Goal: Information Seeking & Learning: Learn about a topic

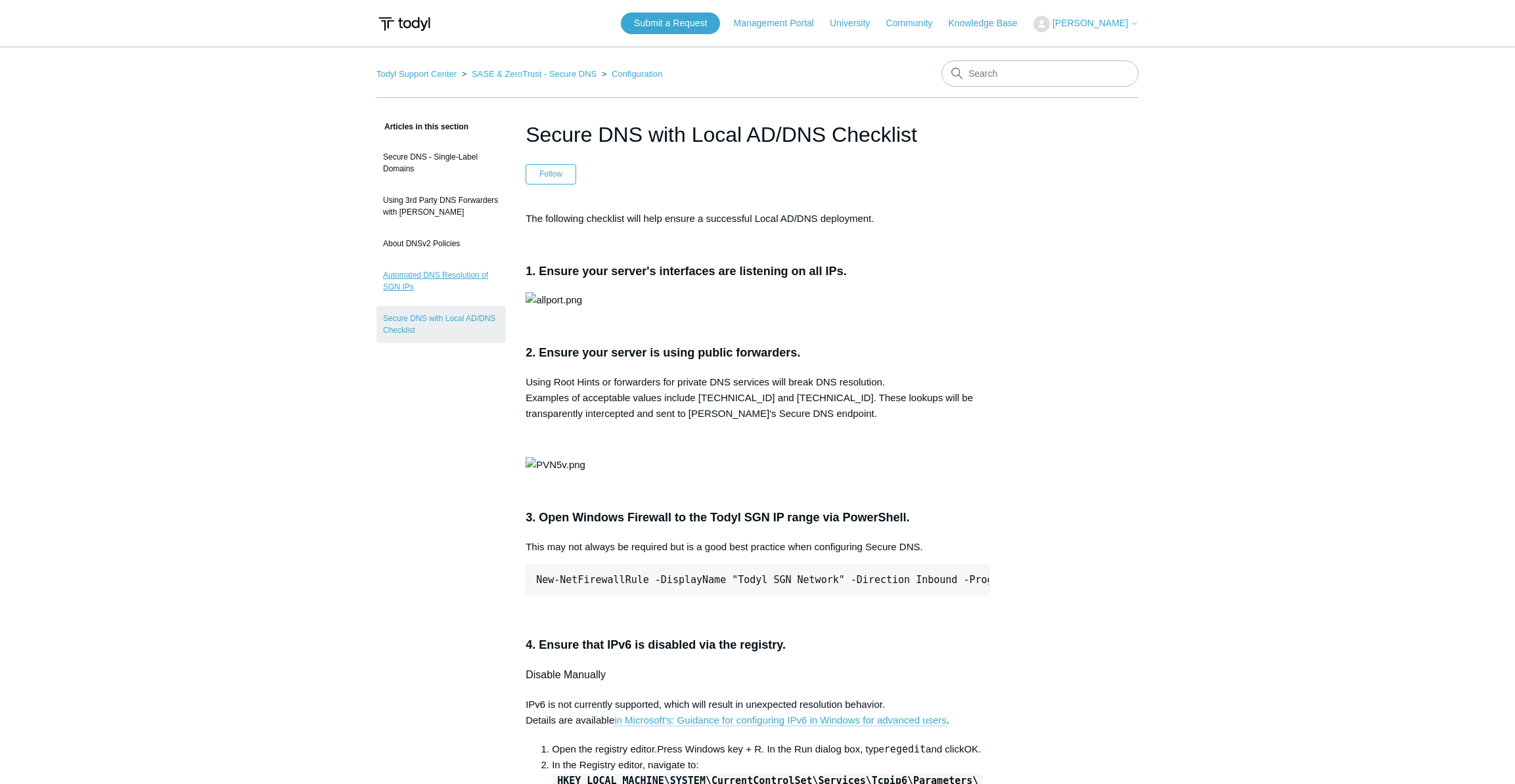
click at [466, 271] on link "Automated DNS Resolution of SGN IPs" at bounding box center [441, 281] width 130 height 37
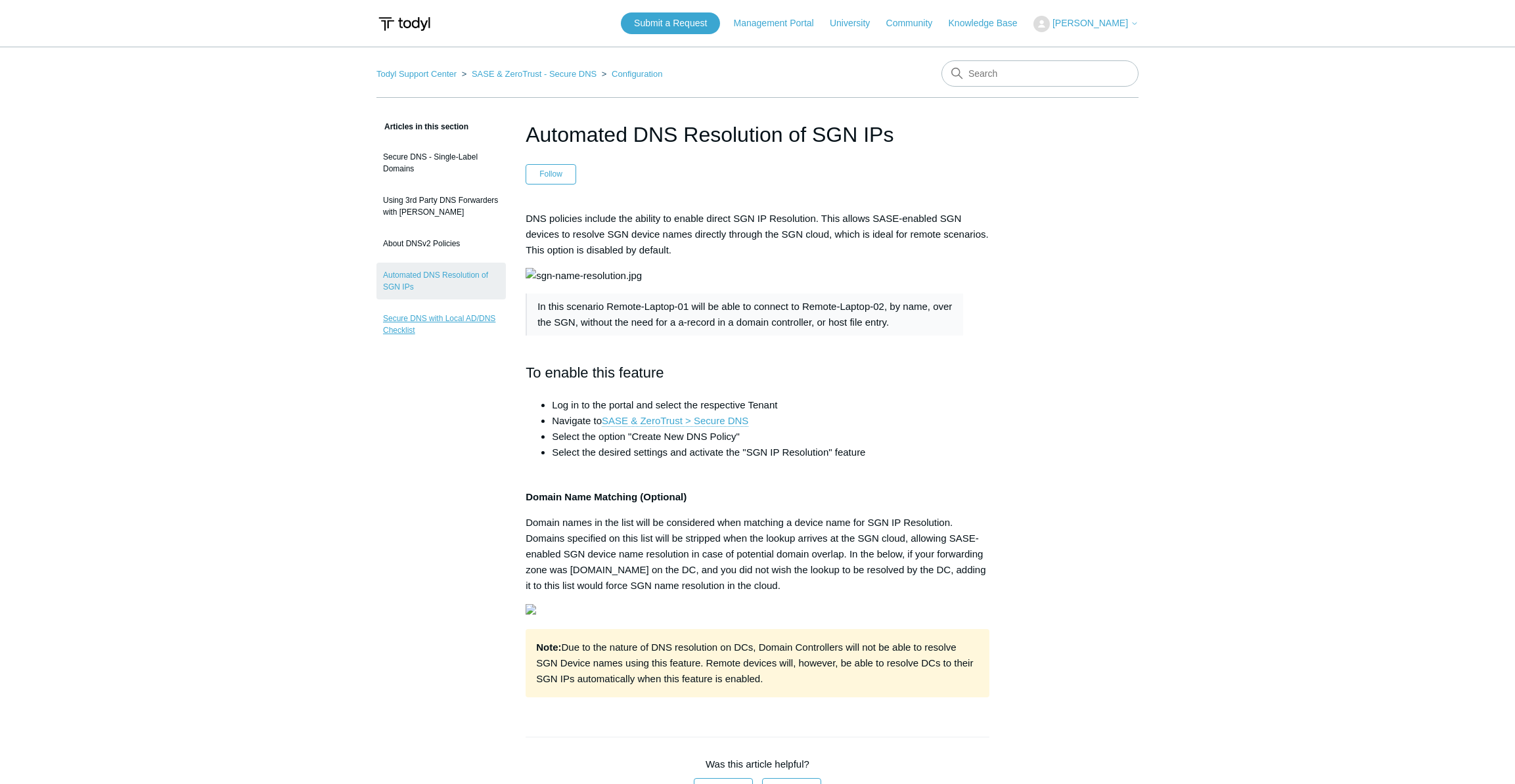
click at [410, 324] on link "Secure DNS with Local AD/DNS Checklist" at bounding box center [441, 324] width 130 height 37
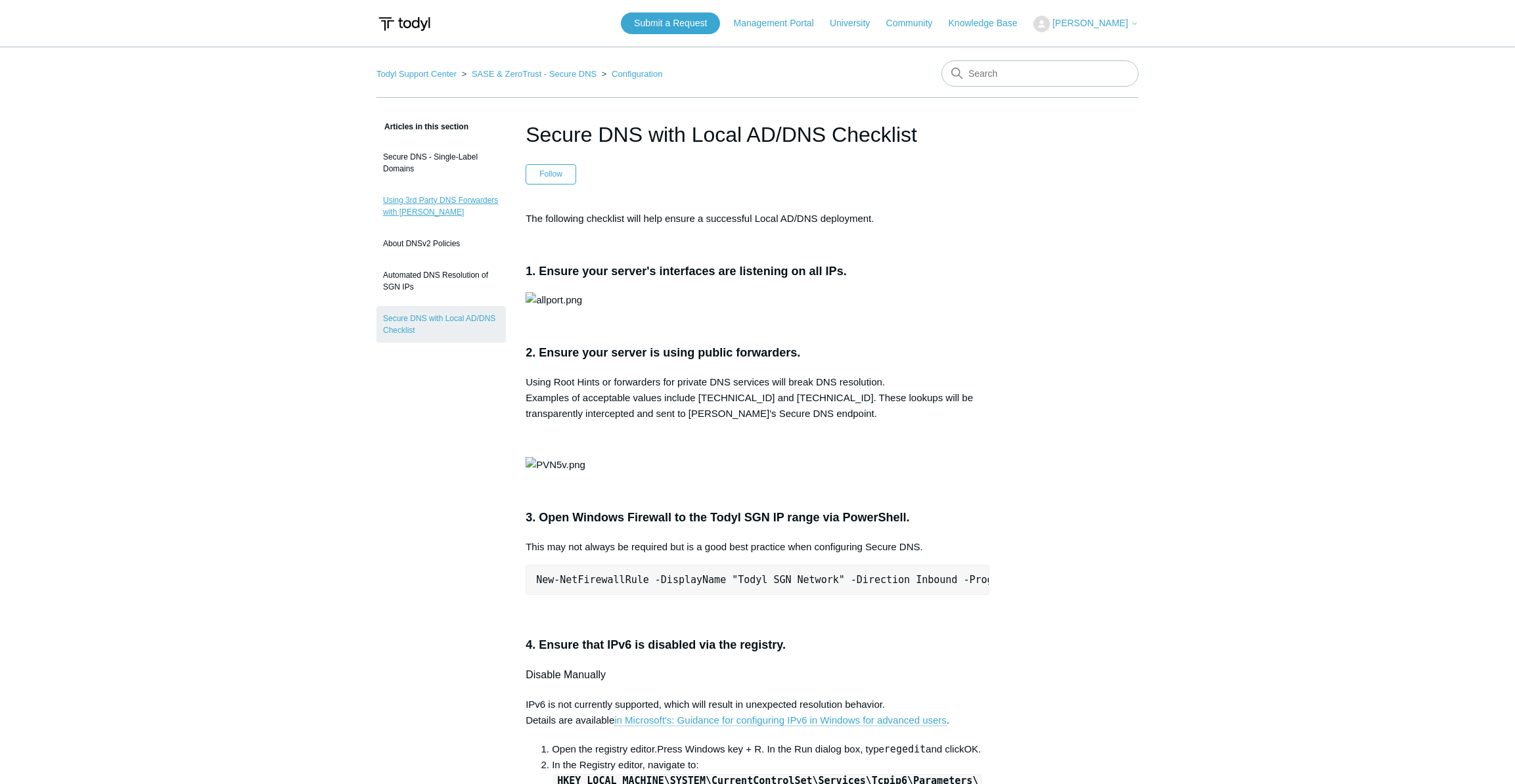
click at [398, 201] on link "Using 3rd Party DNS Forwarders with [PERSON_NAME]" at bounding box center [441, 206] width 130 height 37
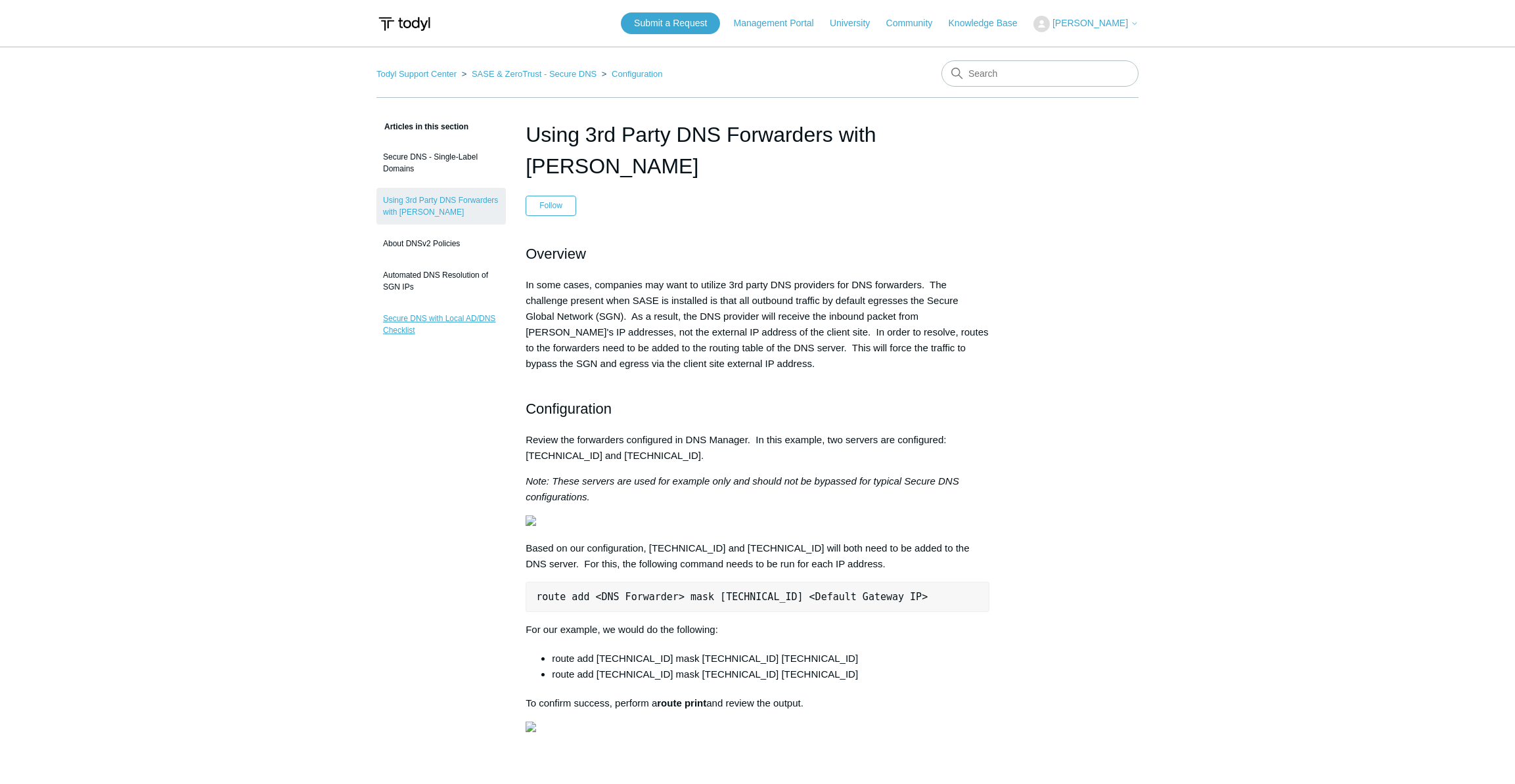
click at [433, 316] on link "Secure DNS with Local AD/DNS Checklist" at bounding box center [441, 324] width 130 height 37
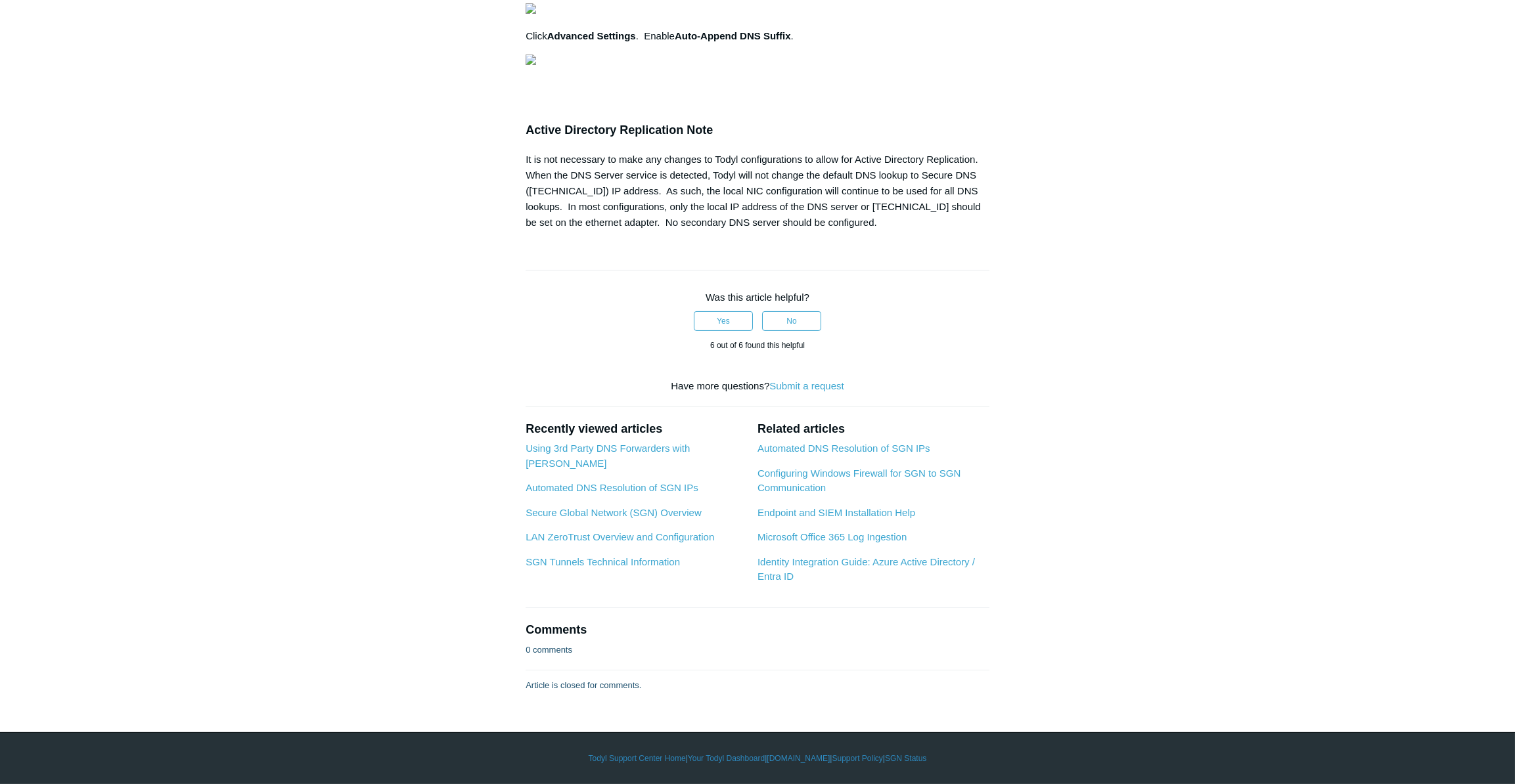
scroll to position [1611, 0]
